Goal: Task Accomplishment & Management: Manage account settings

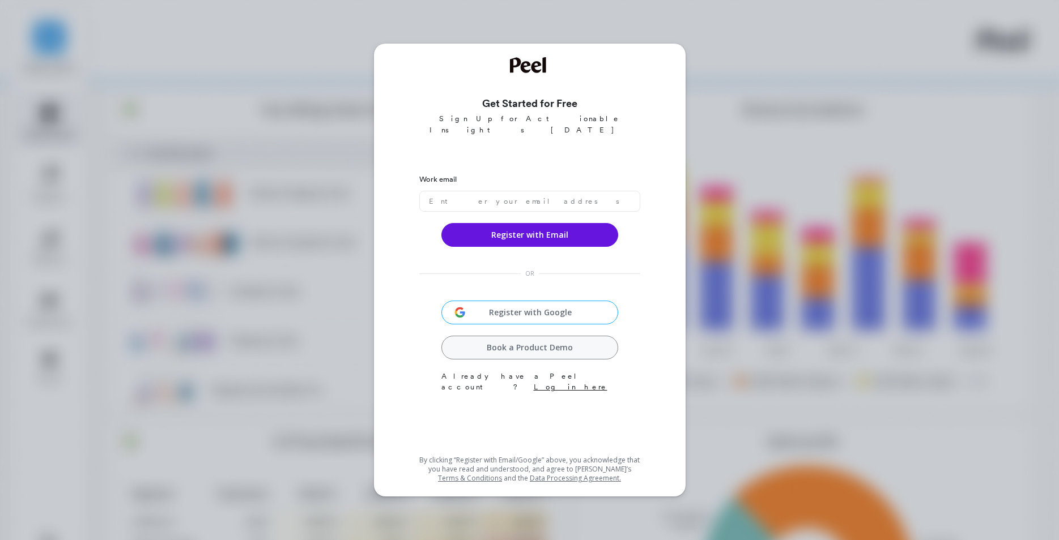
click at [582, 383] on link "Log in here" at bounding box center [571, 387] width 74 height 8
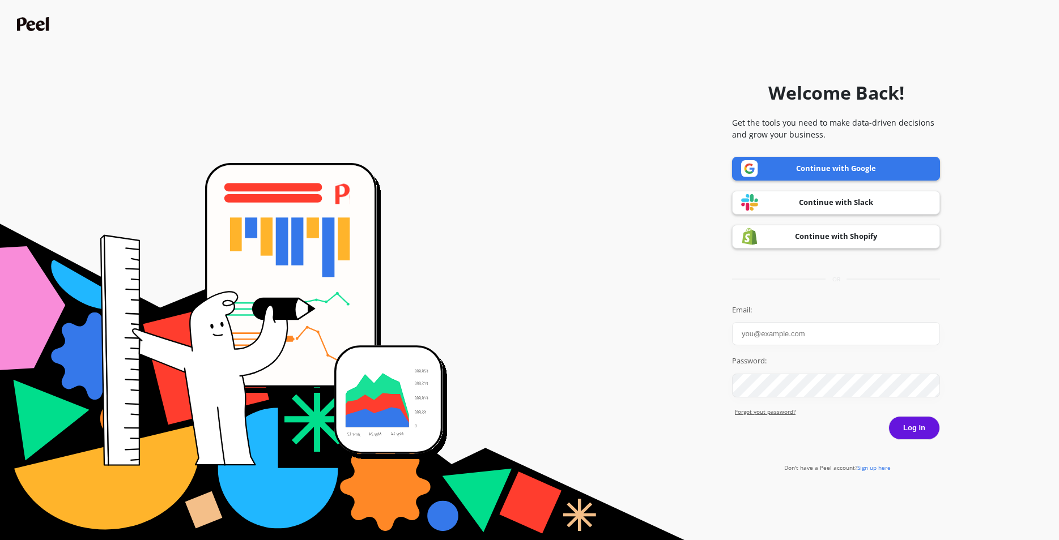
click at [782, 329] on input "Email:" at bounding box center [836, 333] width 208 height 23
click at [769, 360] on label "Password:" at bounding box center [836, 361] width 208 height 11
click at [759, 362] on label "Password:" at bounding box center [836, 361] width 208 height 11
click at [773, 349] on div "Email: Password: Forgot yout password?" at bounding box center [836, 361] width 208 height 112
click at [790, 336] on input "Email:" at bounding box center [836, 333] width 208 height 23
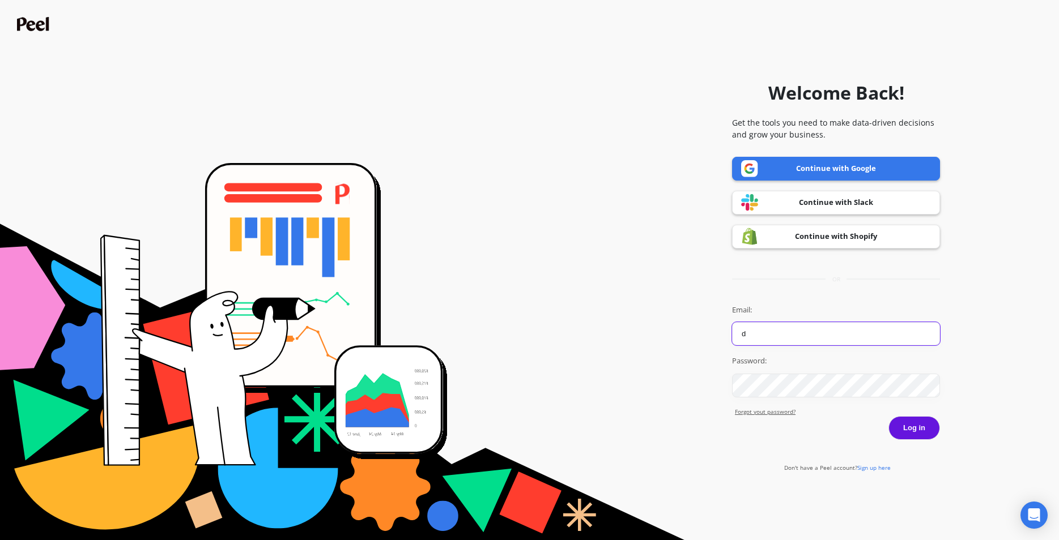
click at [767, 341] on input "d" at bounding box center [836, 333] width 208 height 23
type input "dasdasd!dsadasd@sdfsdf.dsf"
click at [737, 373] on div "Password:" at bounding box center [836, 377] width 208 height 42
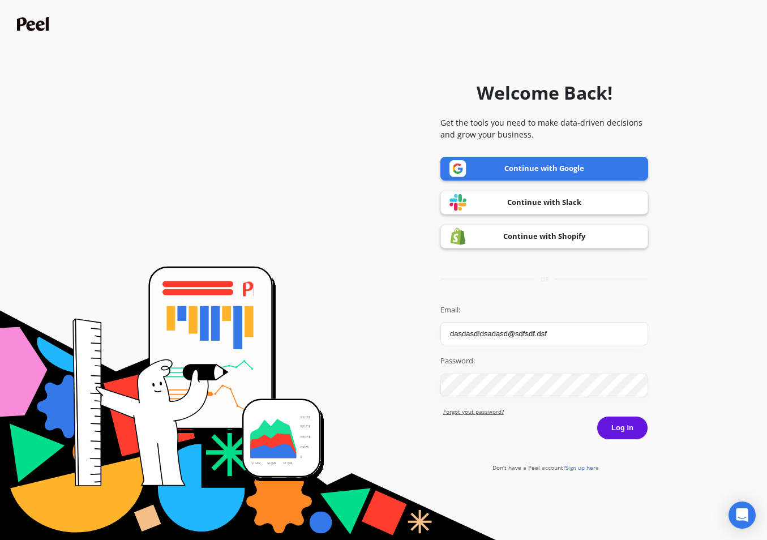
click at [626, 426] on button "Log in" at bounding box center [623, 428] width 52 height 24
